Goal: Navigation & Orientation: Find specific page/section

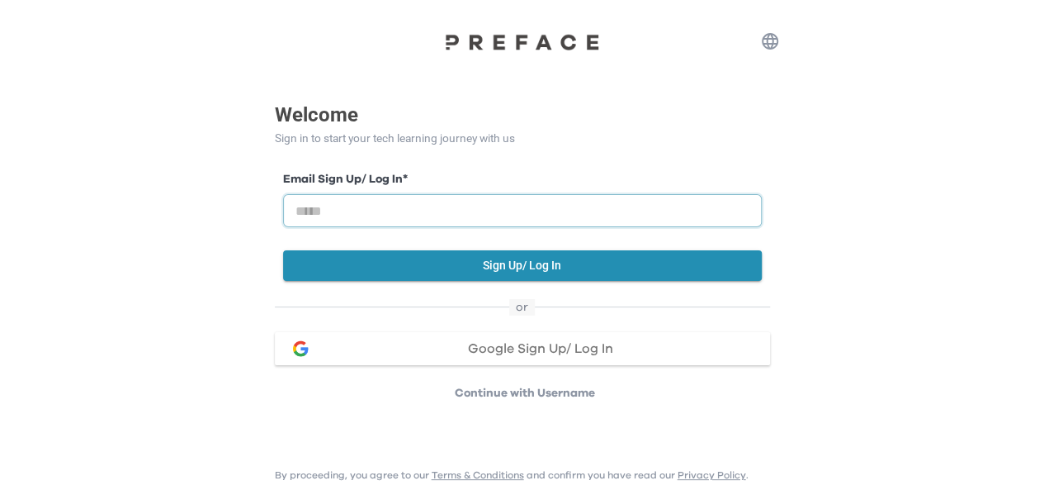
click at [372, 206] on input "email" at bounding box center [522, 210] width 479 height 33
type input "**********"
click at [556, 262] on button "Sign Up/ Log In" at bounding box center [522, 265] width 479 height 31
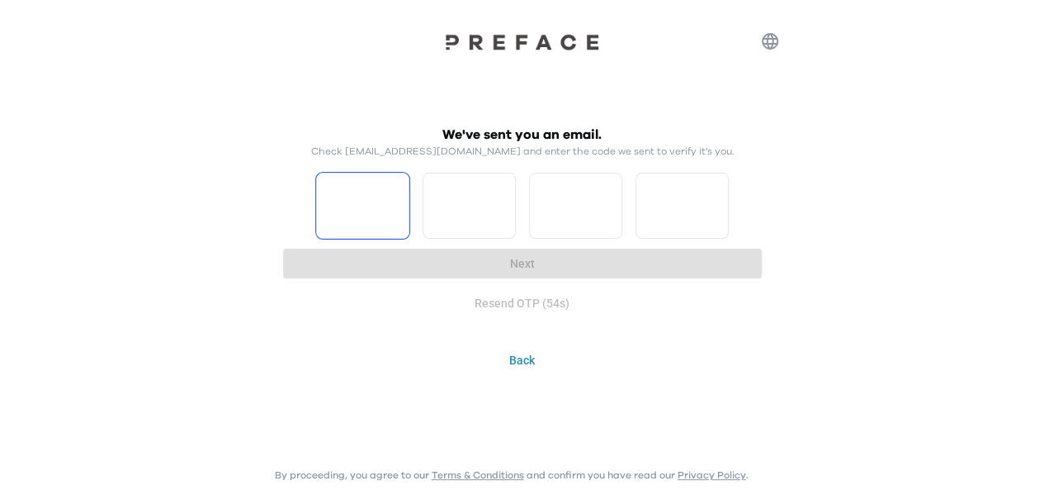
click at [367, 209] on input "Please enter OTP character 1" at bounding box center [362, 206] width 93 height 66
type input "*"
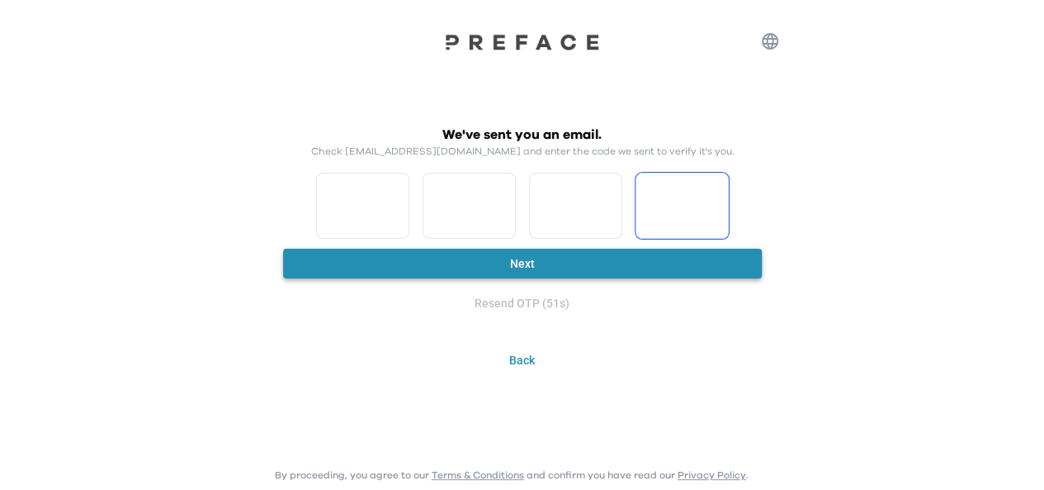
type input "*"
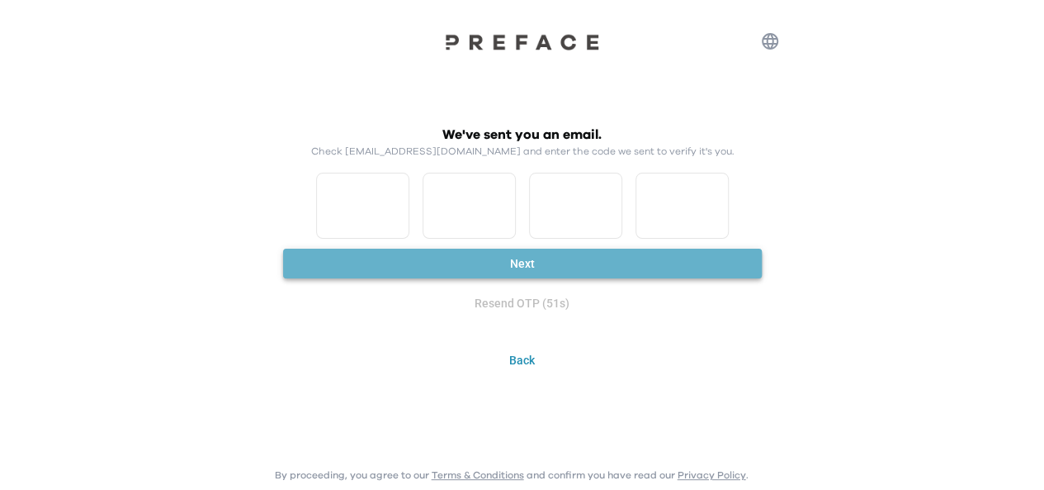
click at [411, 262] on button "Next" at bounding box center [522, 264] width 479 height 31
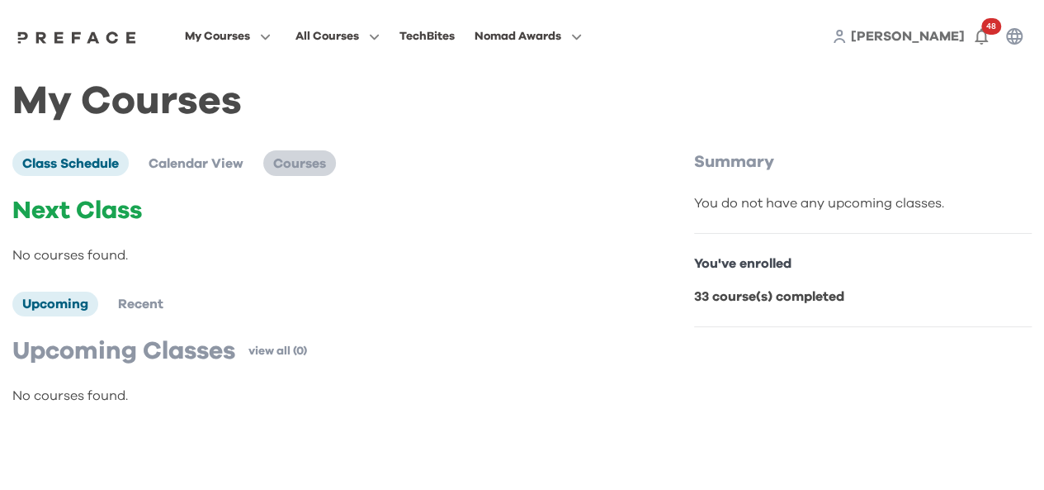
click at [301, 163] on span "Courses" at bounding box center [299, 163] width 53 height 13
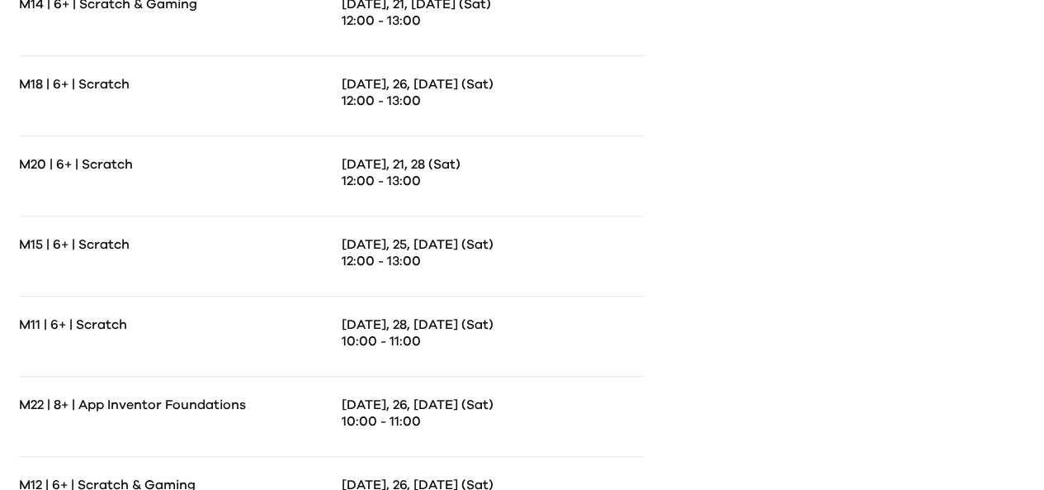
scroll to position [248, 0]
